Goal: Navigation & Orientation: Go to known website

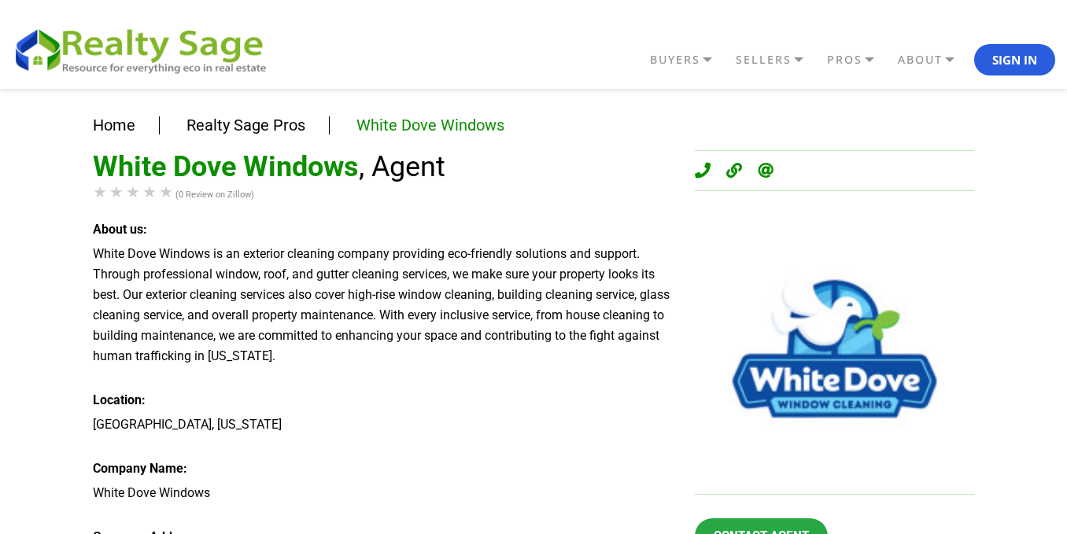
click at [190, 55] on img at bounding box center [145, 50] width 267 height 52
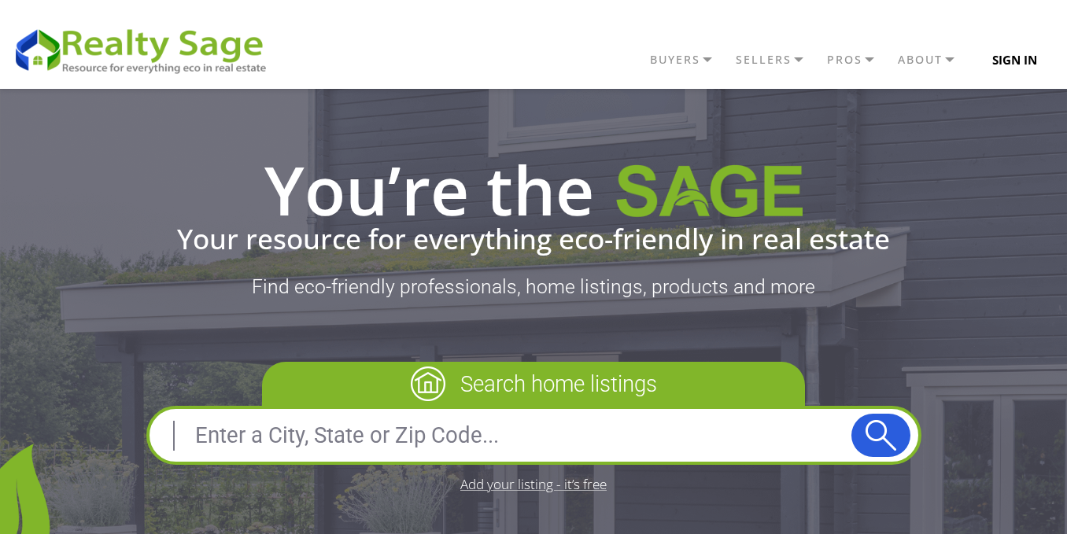
click at [1023, 65] on button "Sign In" at bounding box center [1014, 59] width 81 height 31
